Goal: Find specific page/section: Find specific page/section

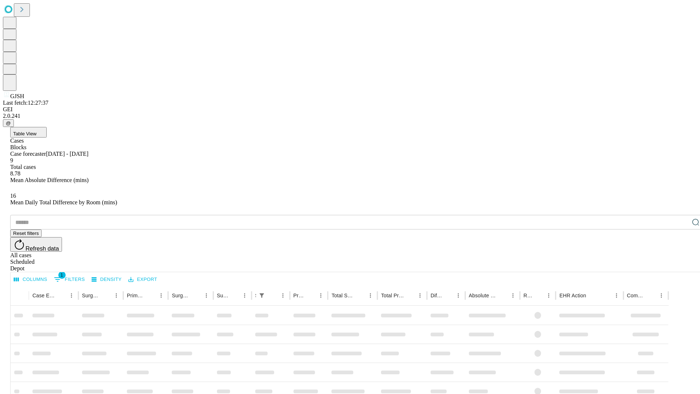
click at [681, 265] on div "Depot" at bounding box center [357, 268] width 694 height 7
